Goal: Transaction & Acquisition: Subscribe to service/newsletter

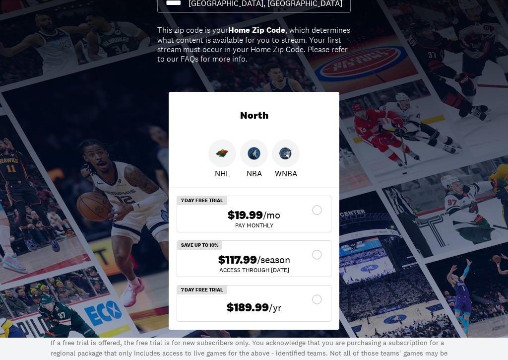
scroll to position [114, 0]
click at [317, 256] on div "$117.99 /season" at bounding box center [254, 260] width 138 height 14
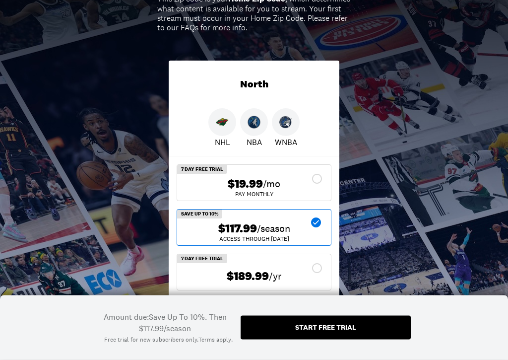
scroll to position [145, 0]
click at [378, 321] on div "Start free trial" at bounding box center [326, 328] width 170 height 24
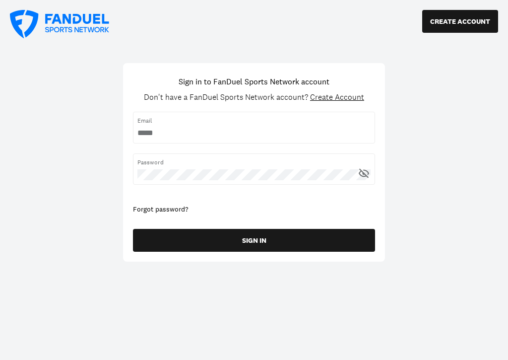
click at [326, 137] on input "username" at bounding box center [253, 133] width 233 height 11
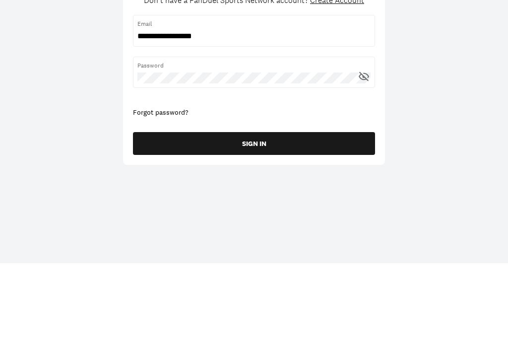
type input "**********"
click at [304, 153] on div "Password" at bounding box center [254, 171] width 242 height 36
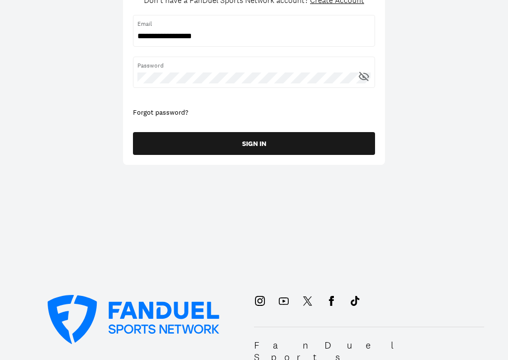
click at [366, 76] on icon at bounding box center [364, 76] width 12 height 12
click at [340, 138] on button "SIGN IN" at bounding box center [254, 143] width 242 height 23
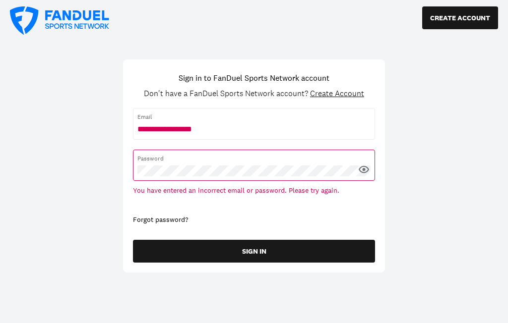
scroll to position [1, 0]
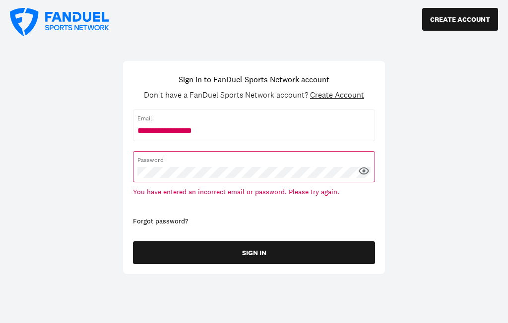
click at [349, 96] on span "Create Account" at bounding box center [337, 95] width 54 height 10
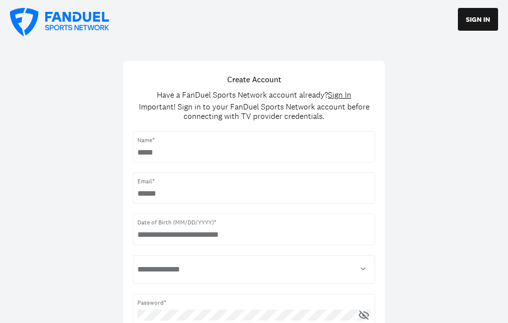
scroll to position [2, 0]
type input "**********"
click at [308, 191] on input "username" at bounding box center [253, 194] width 233 height 11
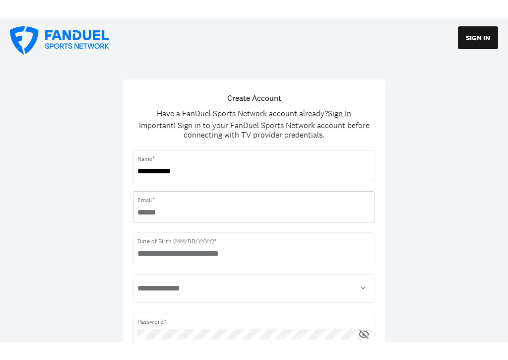
scroll to position [1, 0]
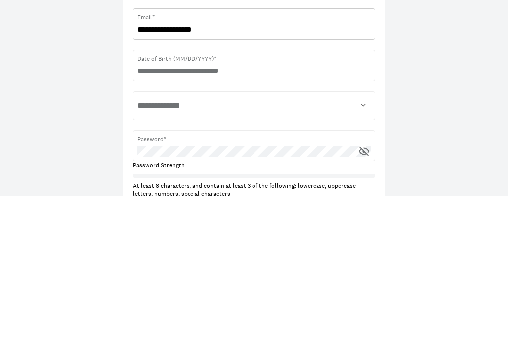
type input "**********"
click at [300, 230] on input "text" at bounding box center [253, 235] width 233 height 11
type input "**********"
click at [306, 260] on select "**********" at bounding box center [253, 270] width 233 height 20
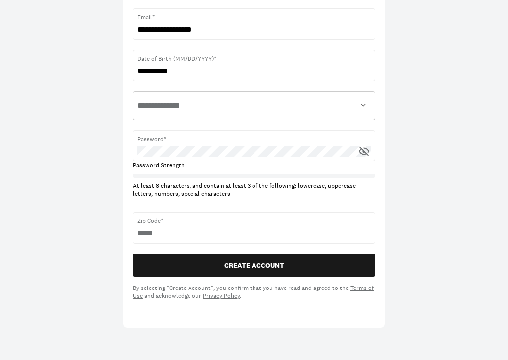
select select "******"
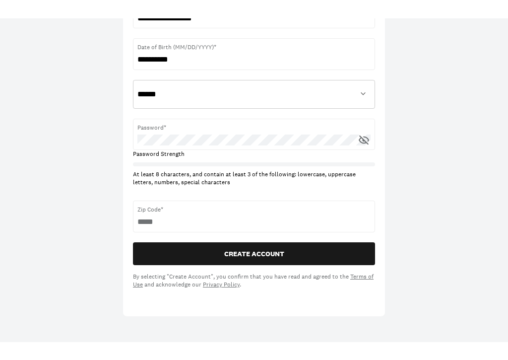
scroll to position [194, 0]
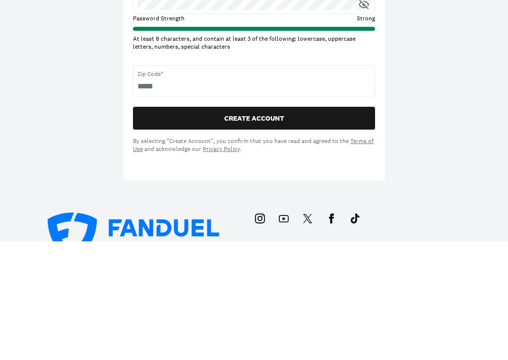
click at [355, 226] on button "CREATE ACCOUNT" at bounding box center [254, 237] width 242 height 23
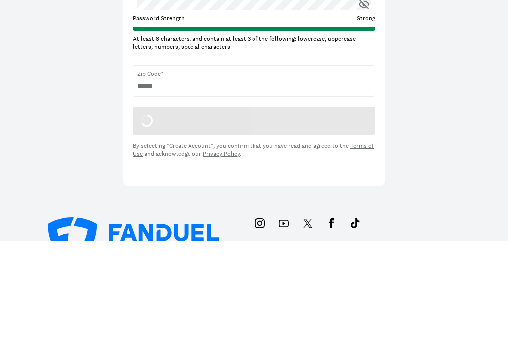
scroll to position [313, 0]
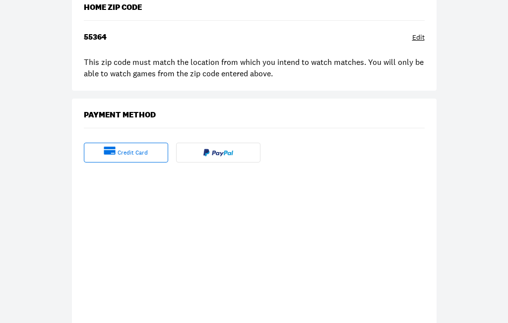
scroll to position [208, 0]
click at [232, 154] on img at bounding box center [218, 153] width 30 height 8
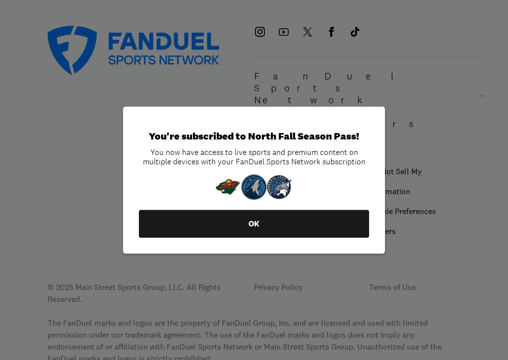
scroll to position [686, 0]
click at [320, 225] on button "OK" at bounding box center [254, 224] width 230 height 28
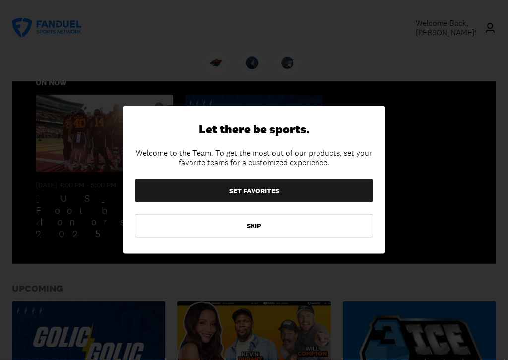
scroll to position [264, 0]
click at [323, 187] on button "SET FAVORITES" at bounding box center [254, 190] width 238 height 23
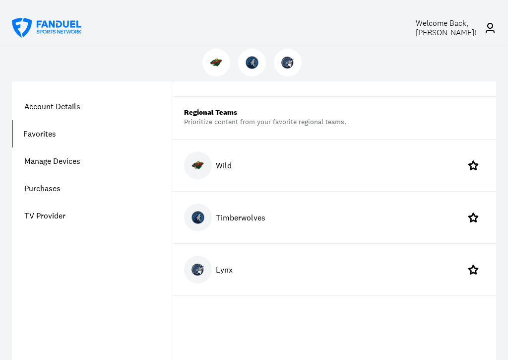
scroll to position [75, 0]
click at [473, 165] on icon at bounding box center [473, 165] width 12 height 12
click at [473, 218] on icon at bounding box center [473, 216] width 10 height 9
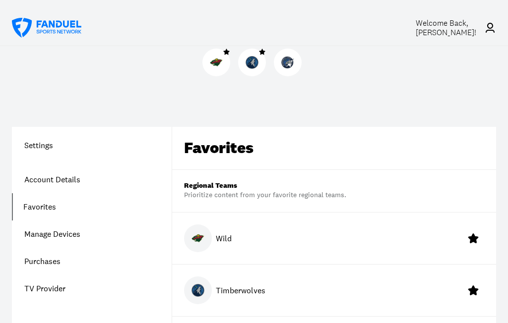
scroll to position [0, 0]
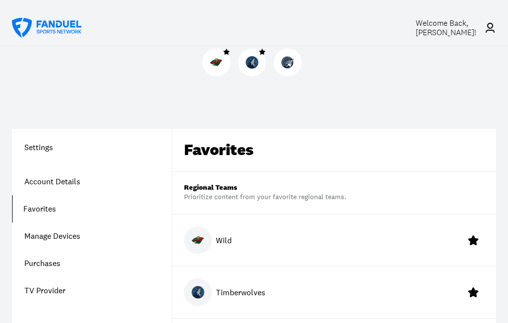
click at [64, 238] on link "Manage Devices" at bounding box center [92, 236] width 160 height 27
